Goal: Task Accomplishment & Management: Use online tool/utility

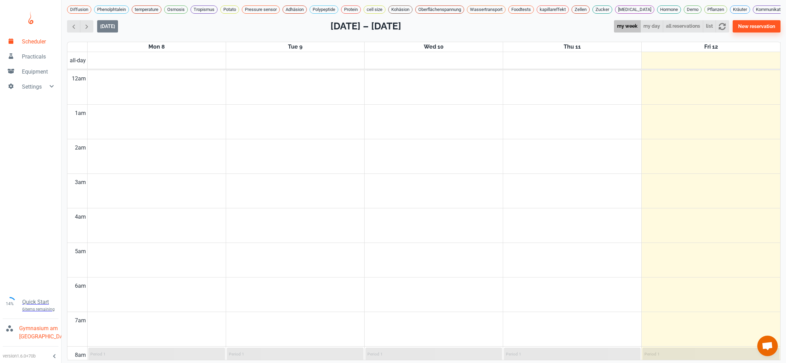
scroll to position [4, 0]
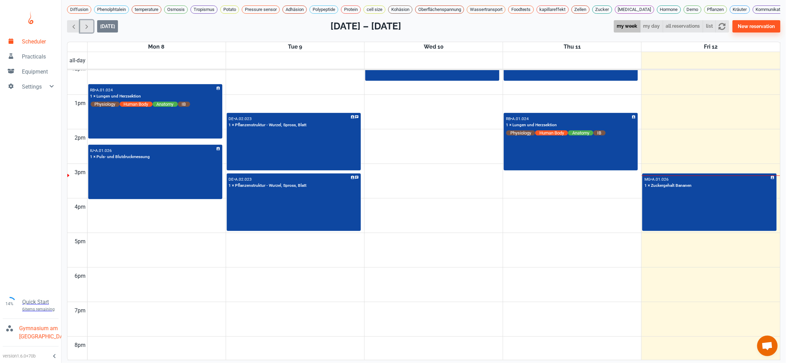
click at [88, 29] on span "button" at bounding box center [86, 26] width 7 height 7
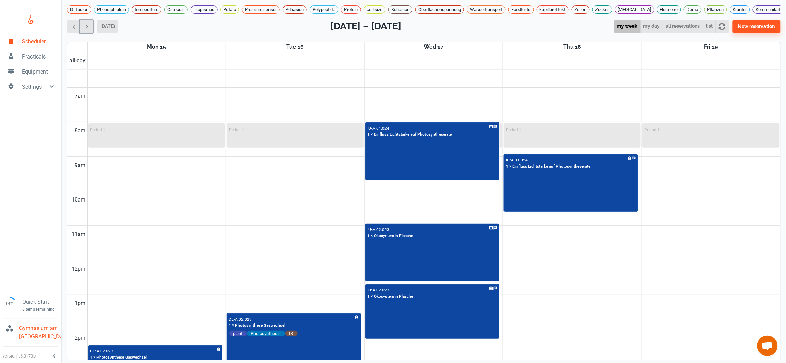
scroll to position [395, 0]
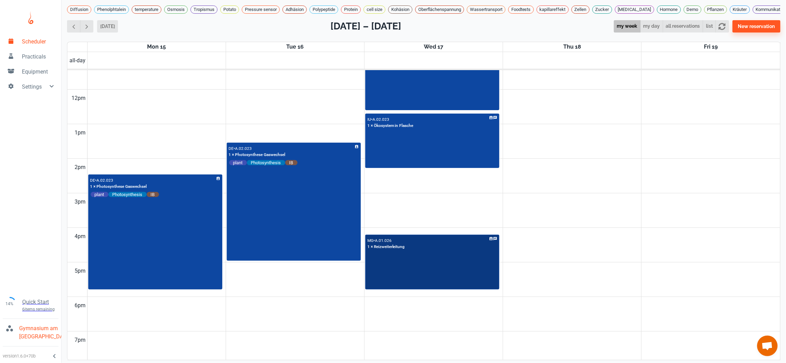
click at [450, 281] on div "MG • A.01.026 1 × Reizweiterleitung" at bounding box center [432, 262] width 133 height 54
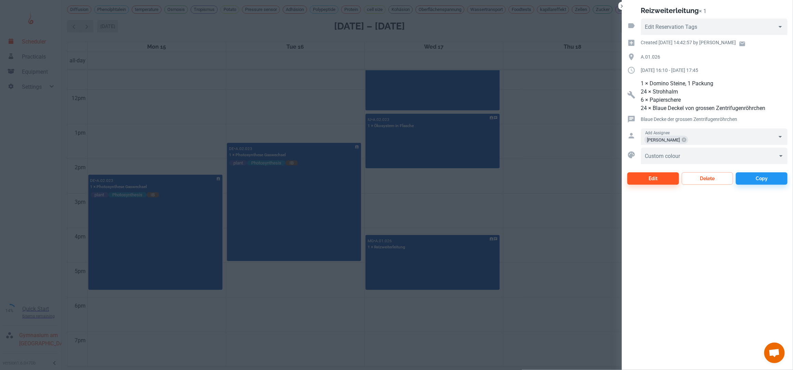
click at [276, 121] on div at bounding box center [396, 185] width 793 height 370
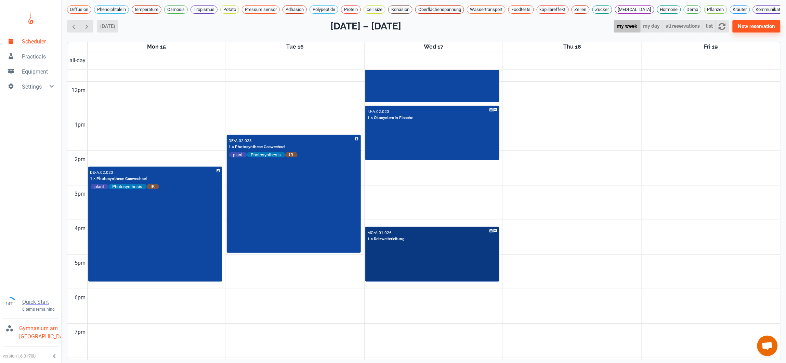
scroll to position [441, 0]
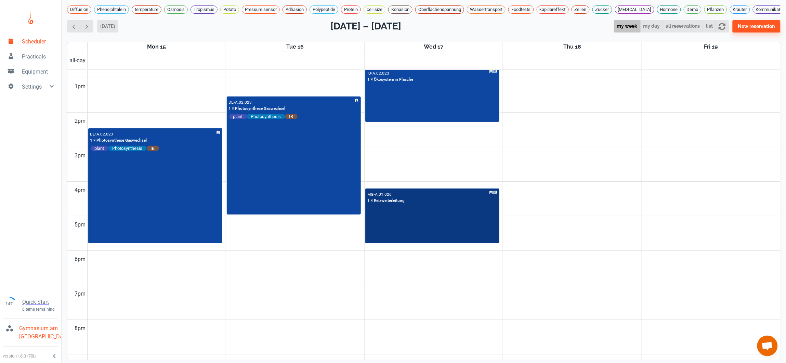
click at [455, 226] on div "MG • A.01.026 1 × Reizweiterleitung" at bounding box center [432, 216] width 133 height 54
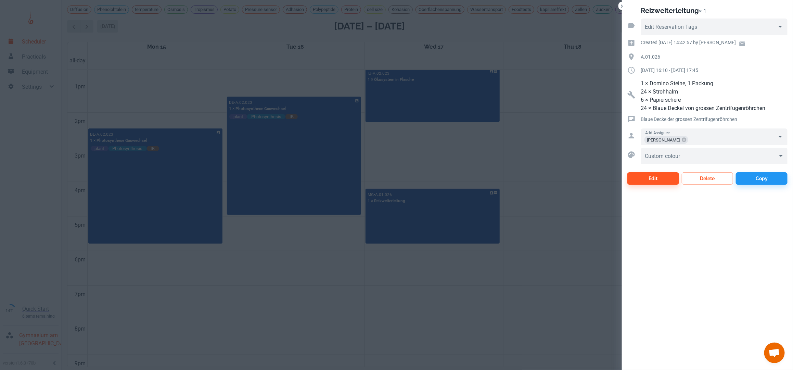
click at [309, 244] on div at bounding box center [396, 185] width 793 height 370
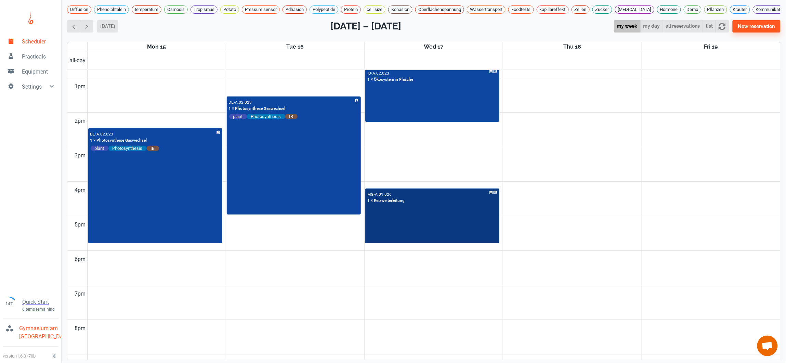
click at [440, 236] on div "MG • A.01.026 1 × Reizweiterleitung" at bounding box center [432, 216] width 133 height 54
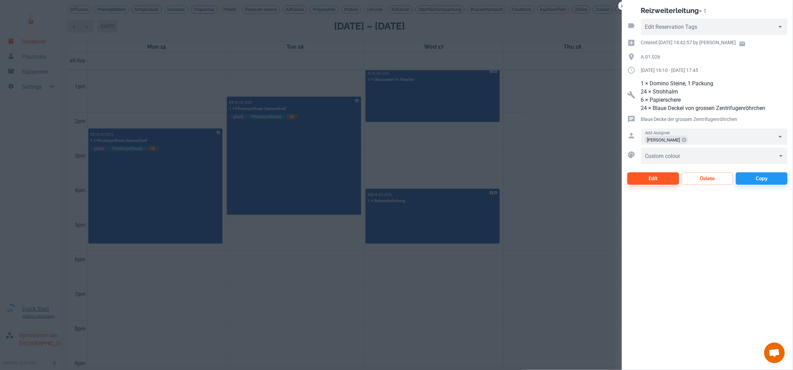
click at [519, 330] on div at bounding box center [396, 185] width 793 height 370
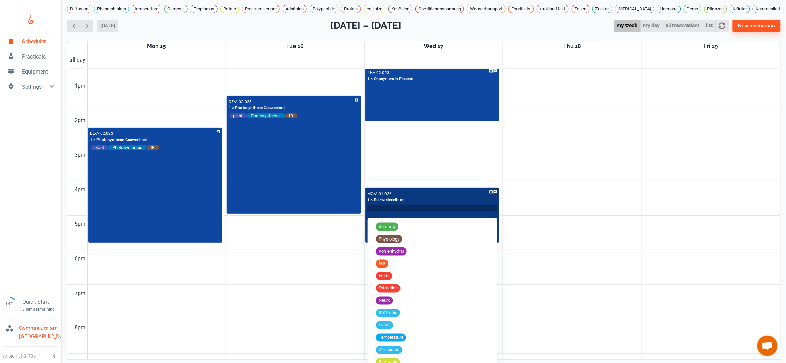
click at [441, 211] on input "text" at bounding box center [432, 208] width 129 height 6
click at [457, 205] on div "MG • A.01.026 1 × Reizweiterleitung" at bounding box center [433, 201] width 130 height 22
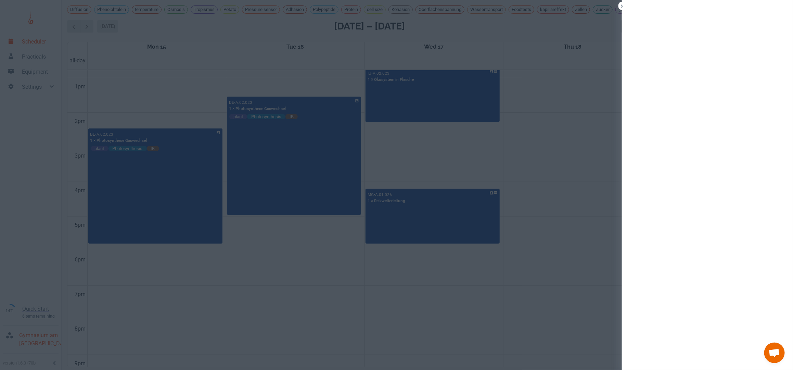
click at [457, 205] on div at bounding box center [396, 185] width 793 height 370
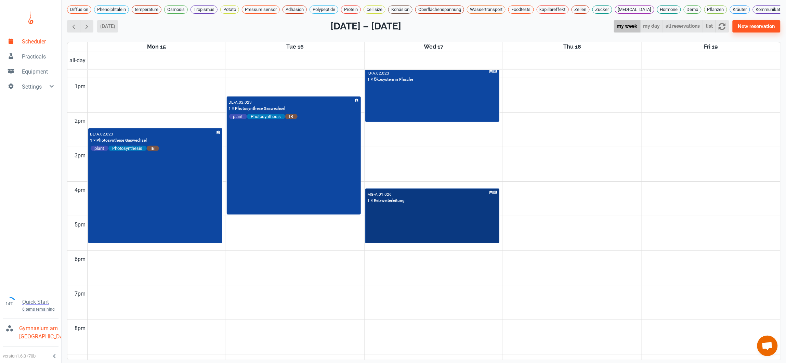
click at [454, 205] on div "MG • A.01.026 1 × Reizweiterleitung" at bounding box center [433, 202] width 130 height 22
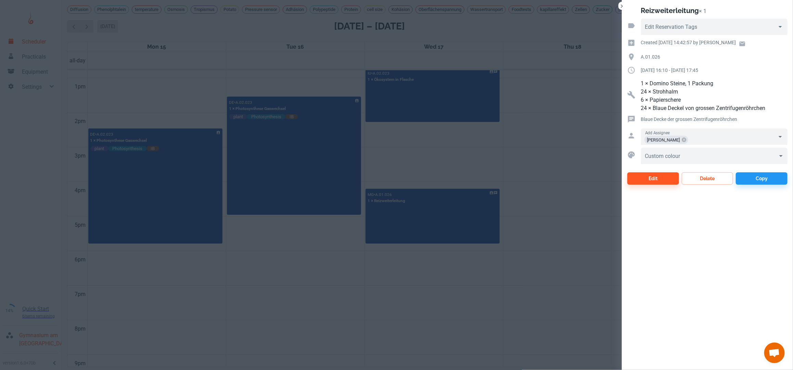
click at [395, 350] on div at bounding box center [396, 185] width 793 height 370
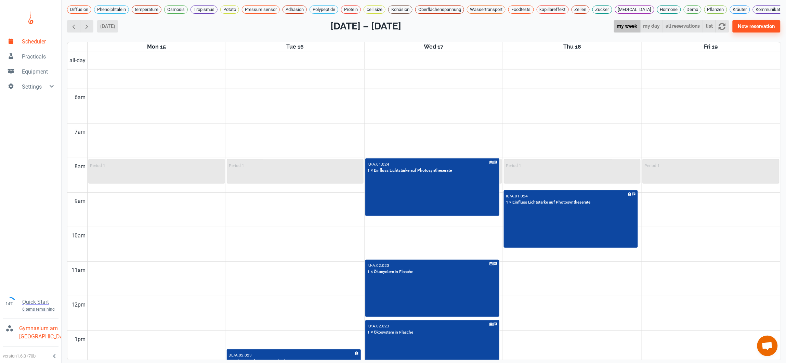
scroll to position [278, 0]
